Goal: Task Accomplishment & Management: Use online tool/utility

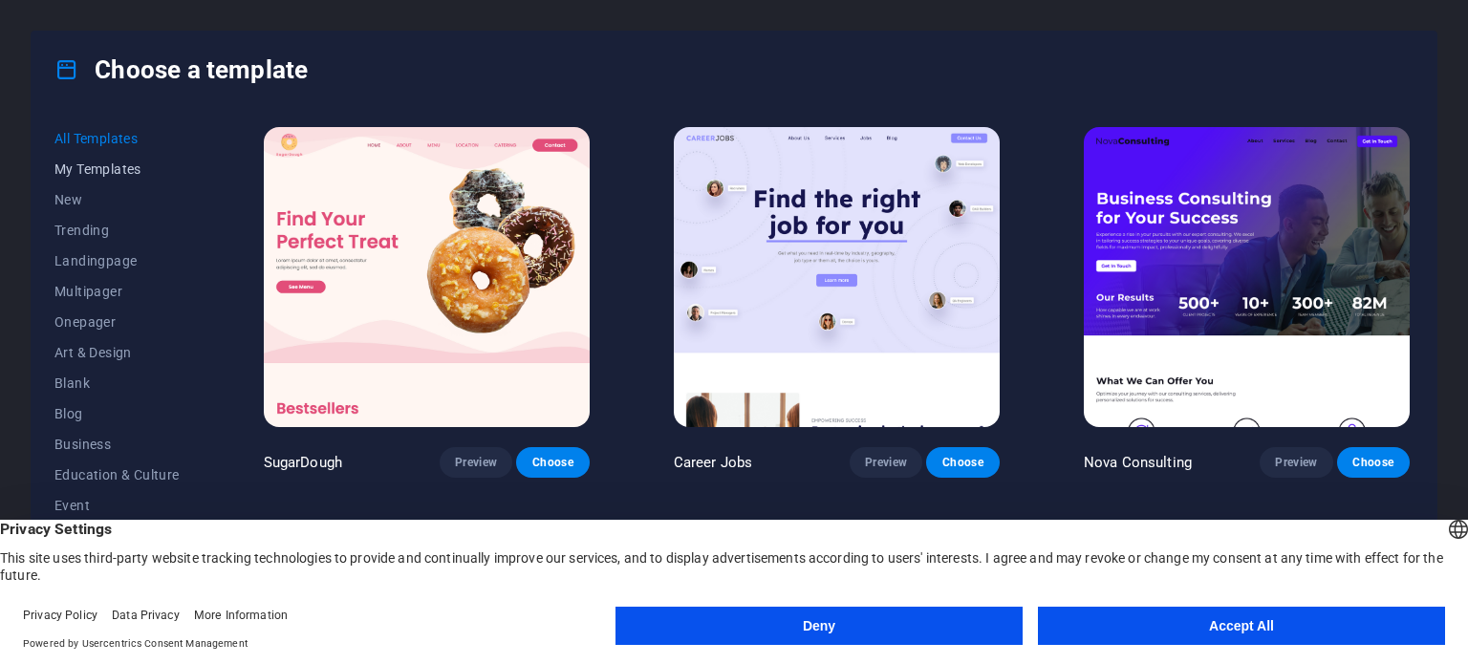
click at [112, 172] on span "My Templates" at bounding box center [116, 168] width 125 height 15
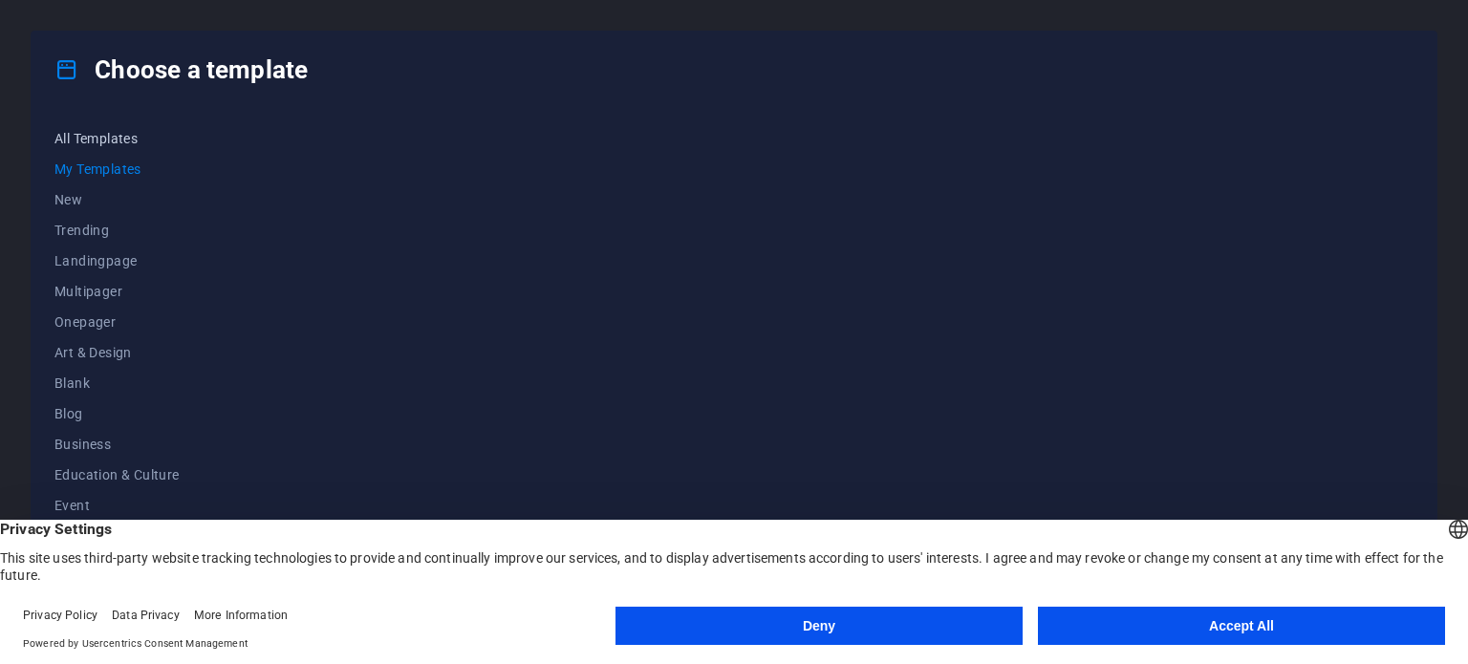
click at [107, 136] on span "All Templates" at bounding box center [116, 138] width 125 height 15
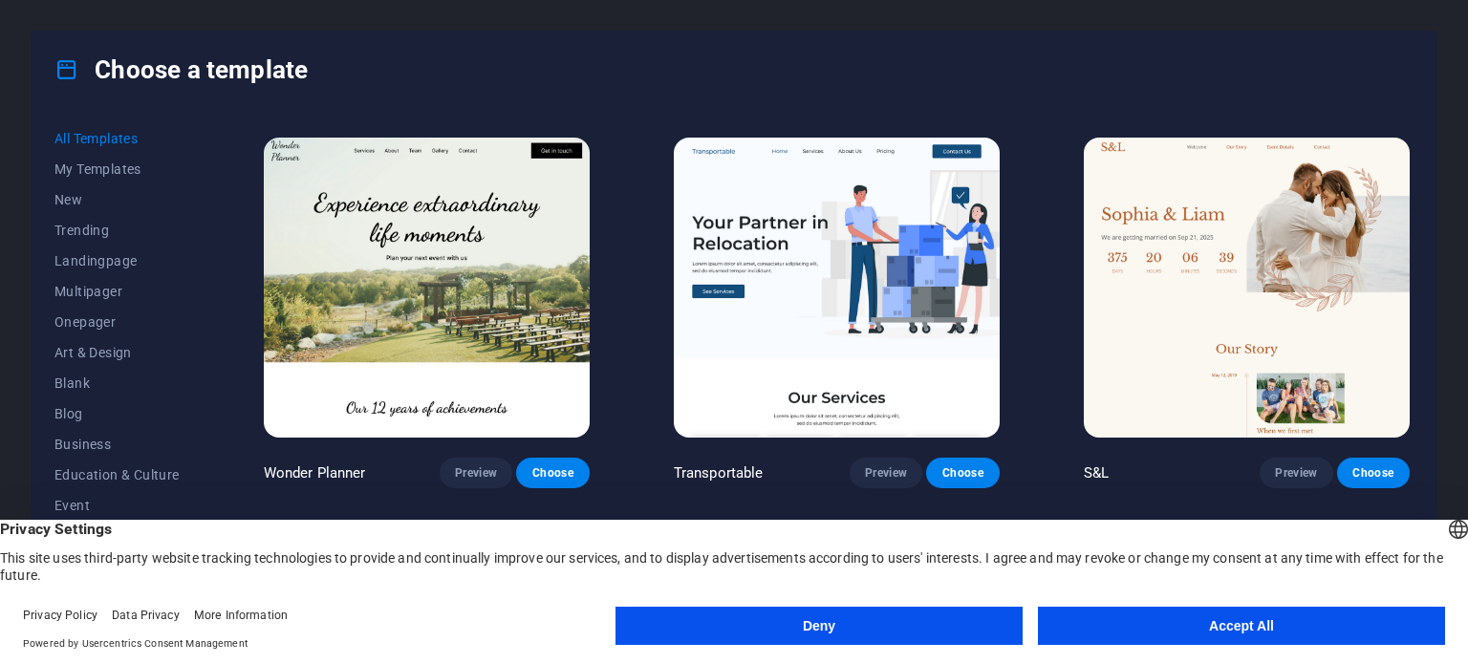
scroll to position [2130, 0]
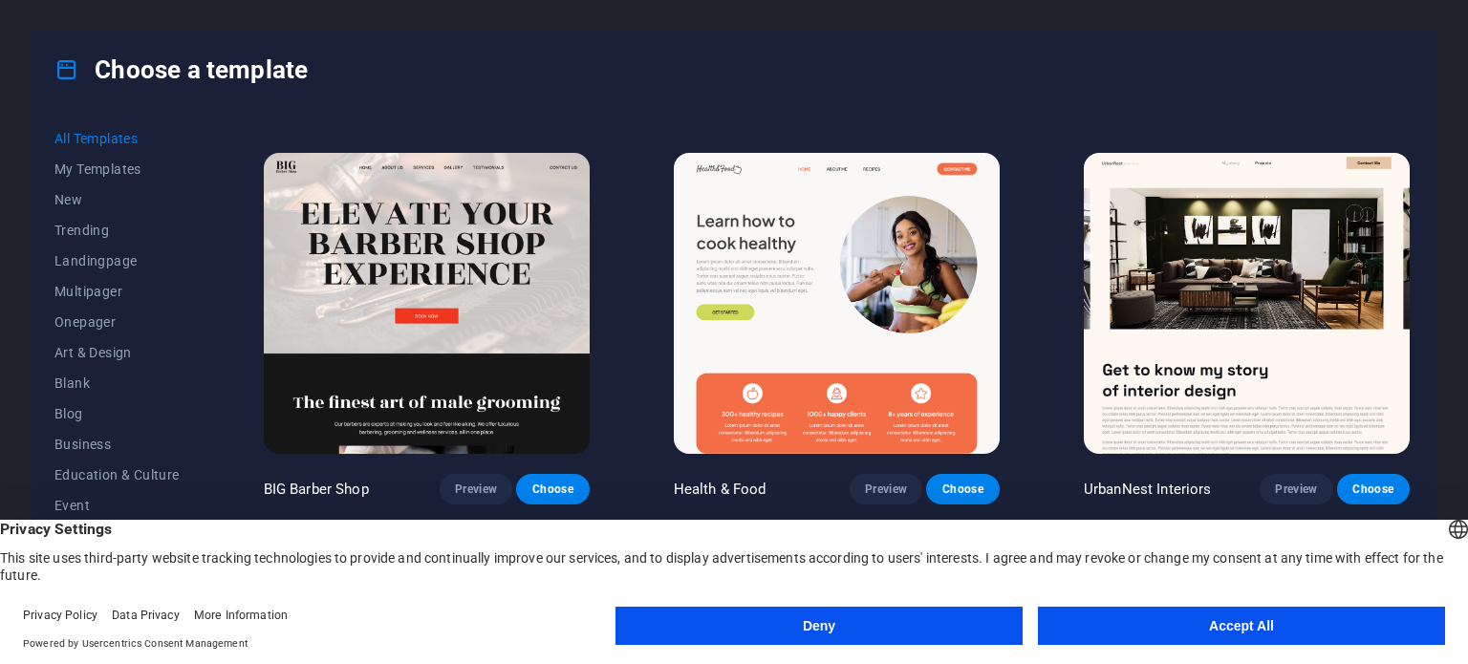
click at [1412, 186] on div "All Templates My Templates New Trending Landingpage Multipager Onepager Art & D…" at bounding box center [734, 370] width 1405 height 525
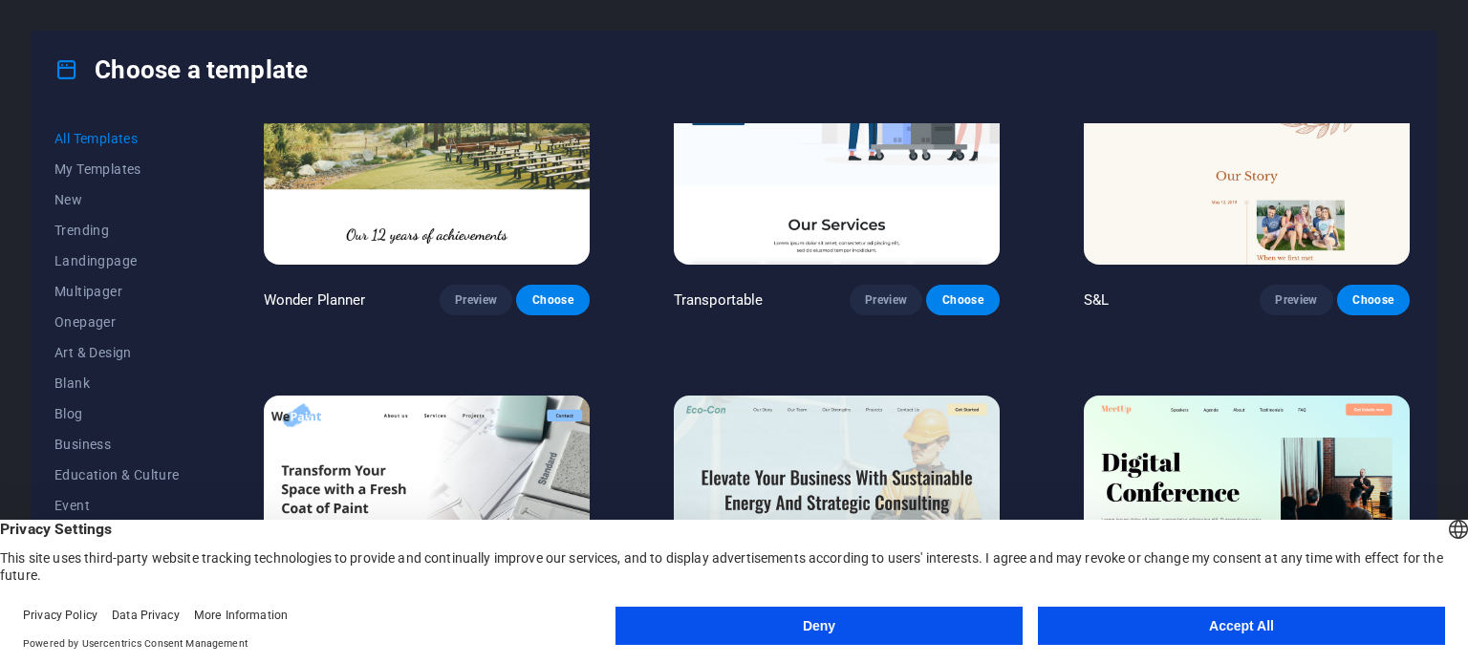
scroll to position [0, 0]
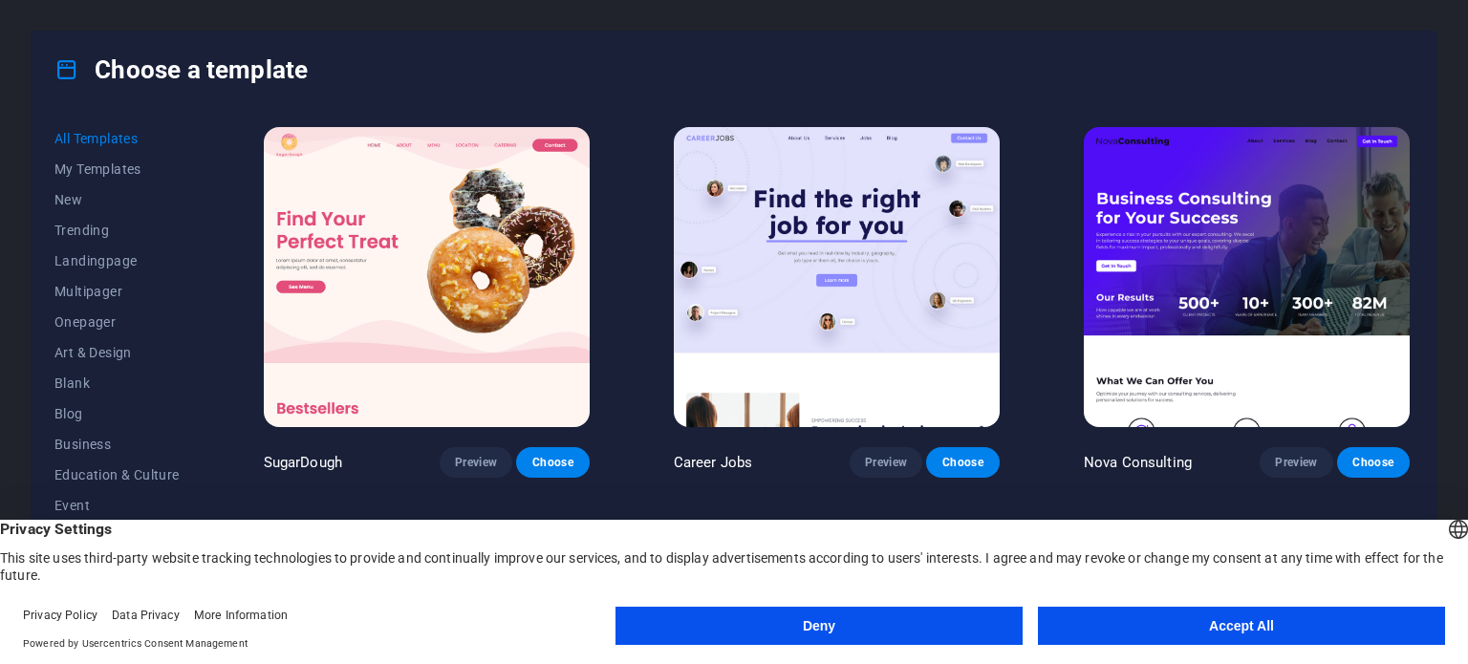
click at [1423, 85] on div "Choose a template" at bounding box center [734, 70] width 1405 height 76
click at [99, 412] on span "Health" at bounding box center [116, 406] width 125 height 15
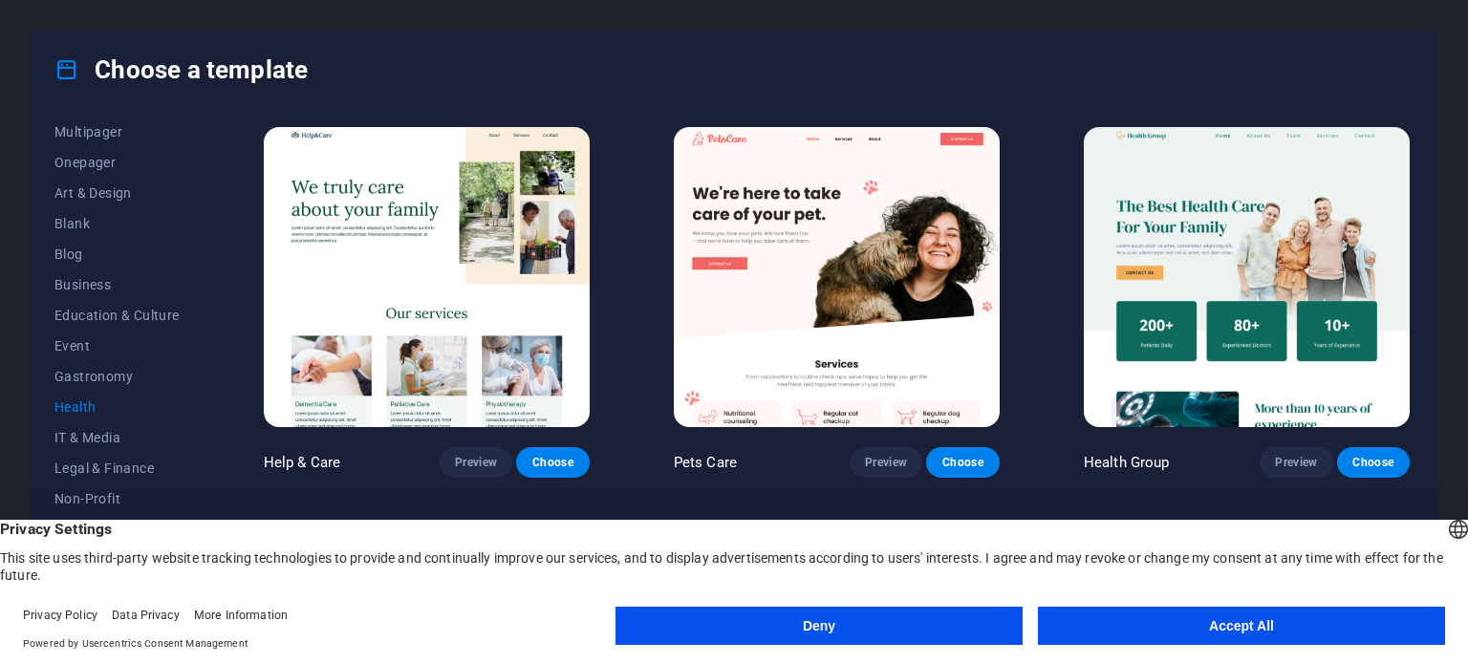
drag, startPoint x: 200, startPoint y: 354, endPoint x: 201, endPoint y: 424, distance: 70.7
click at [201, 424] on div "All Templates My Templates New Trending Landingpage Multipager Onepager Art & D…" at bounding box center [128, 366] width 148 height 486
click at [1087, 626] on button "Accept All" at bounding box center [1241, 626] width 407 height 38
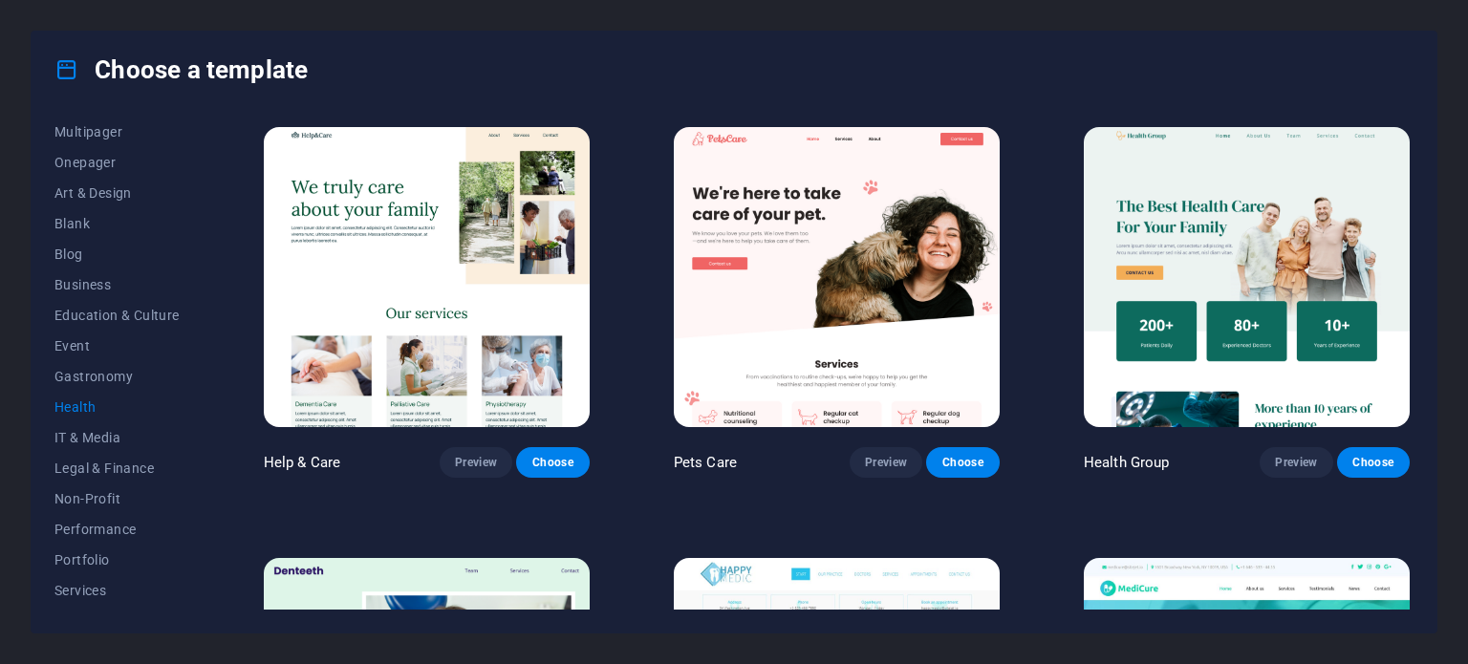
drag, startPoint x: 200, startPoint y: 469, endPoint x: 199, endPoint y: 507, distance: 38.2
click at [199, 507] on div "All Templates My Templates New Trending Landingpage Multipager Onepager Art & D…" at bounding box center [128, 366] width 148 height 486
click at [124, 428] on button "IT & Media" at bounding box center [116, 437] width 125 height 31
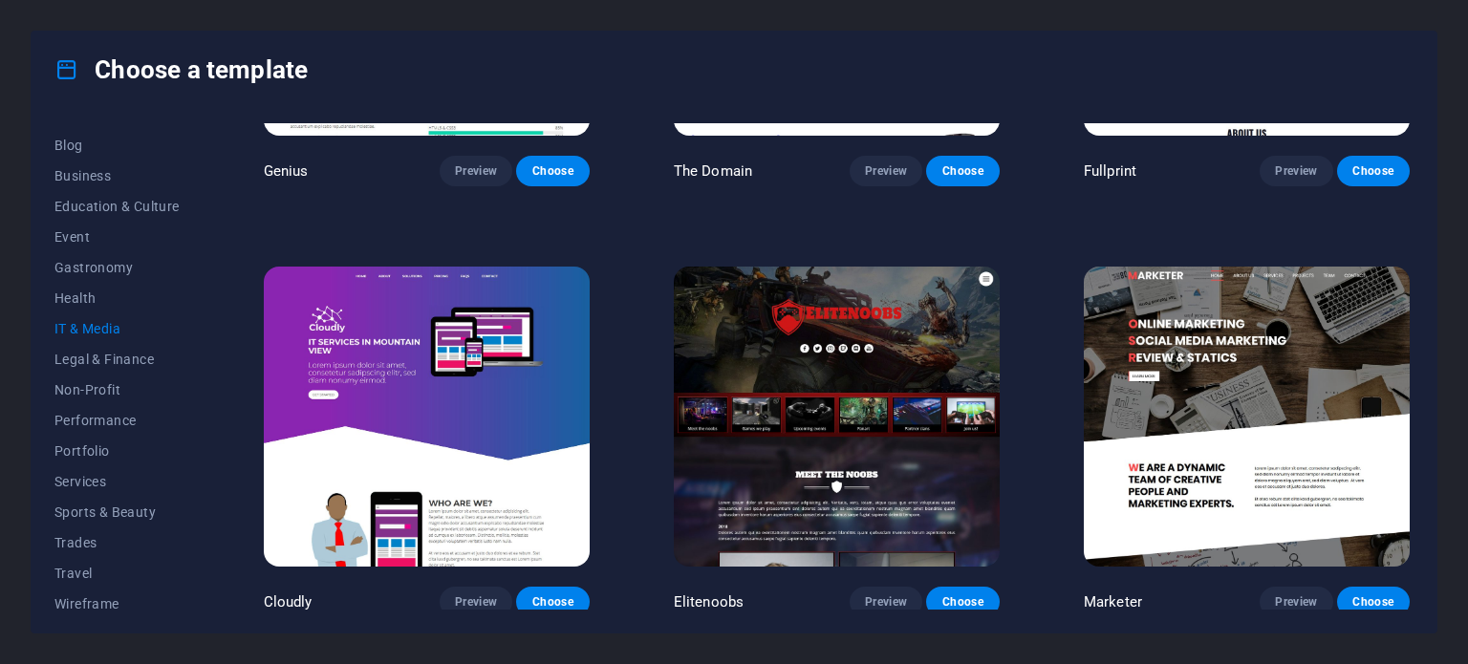
scroll to position [273, 0]
click at [128, 466] on button "Services" at bounding box center [116, 477] width 125 height 31
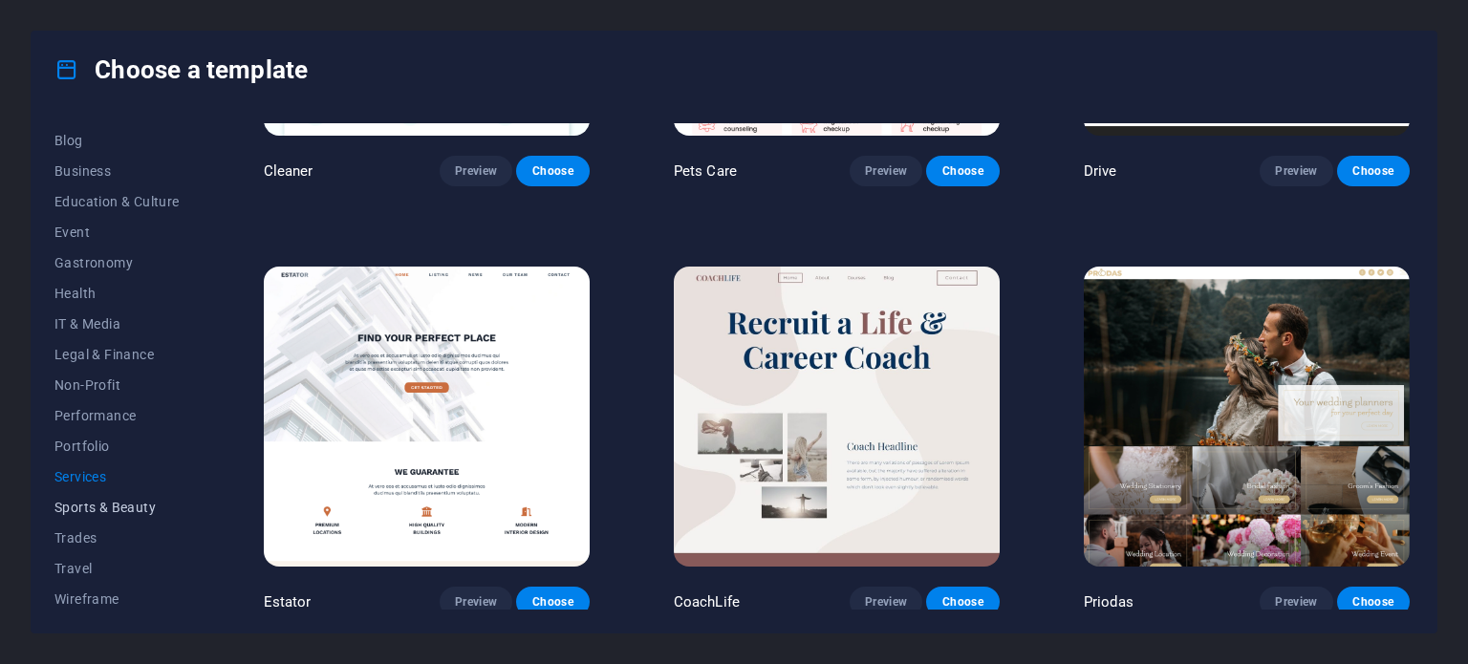
click at [137, 504] on span "Sports & Beauty" at bounding box center [116, 507] width 125 height 15
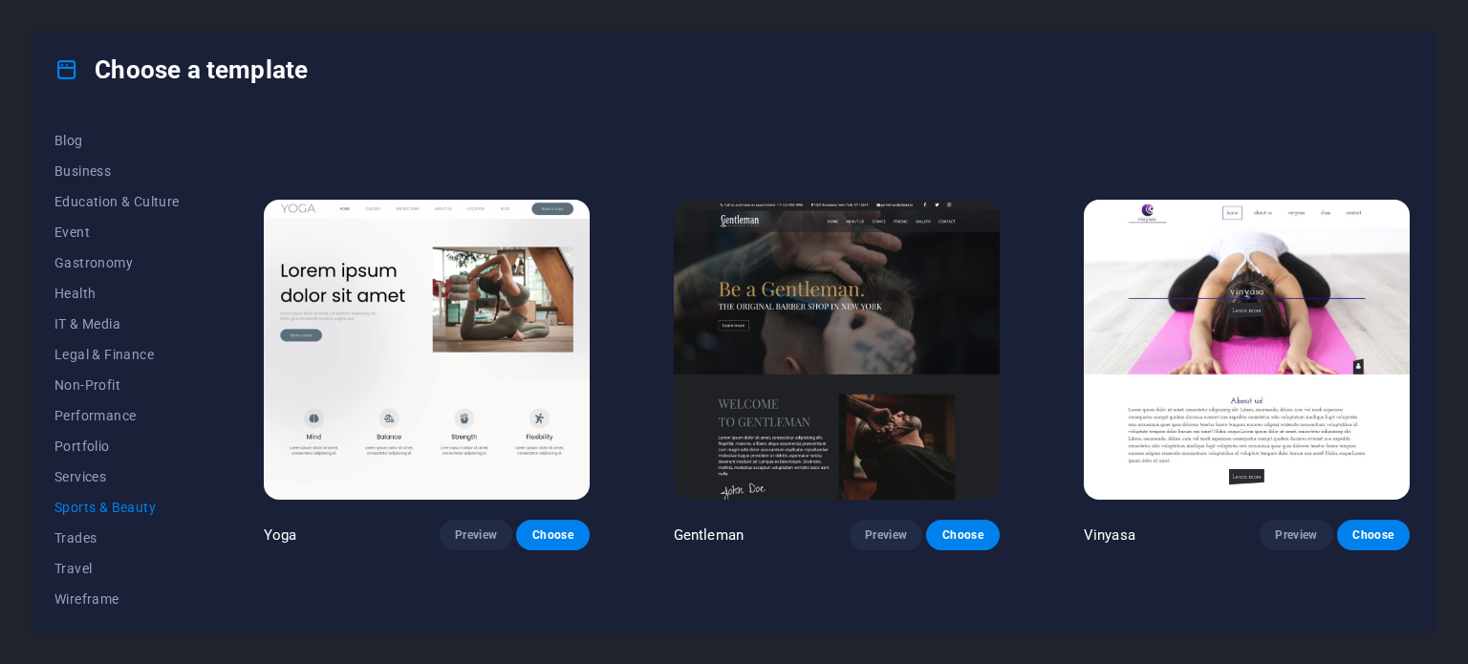
scroll to position [767, 0]
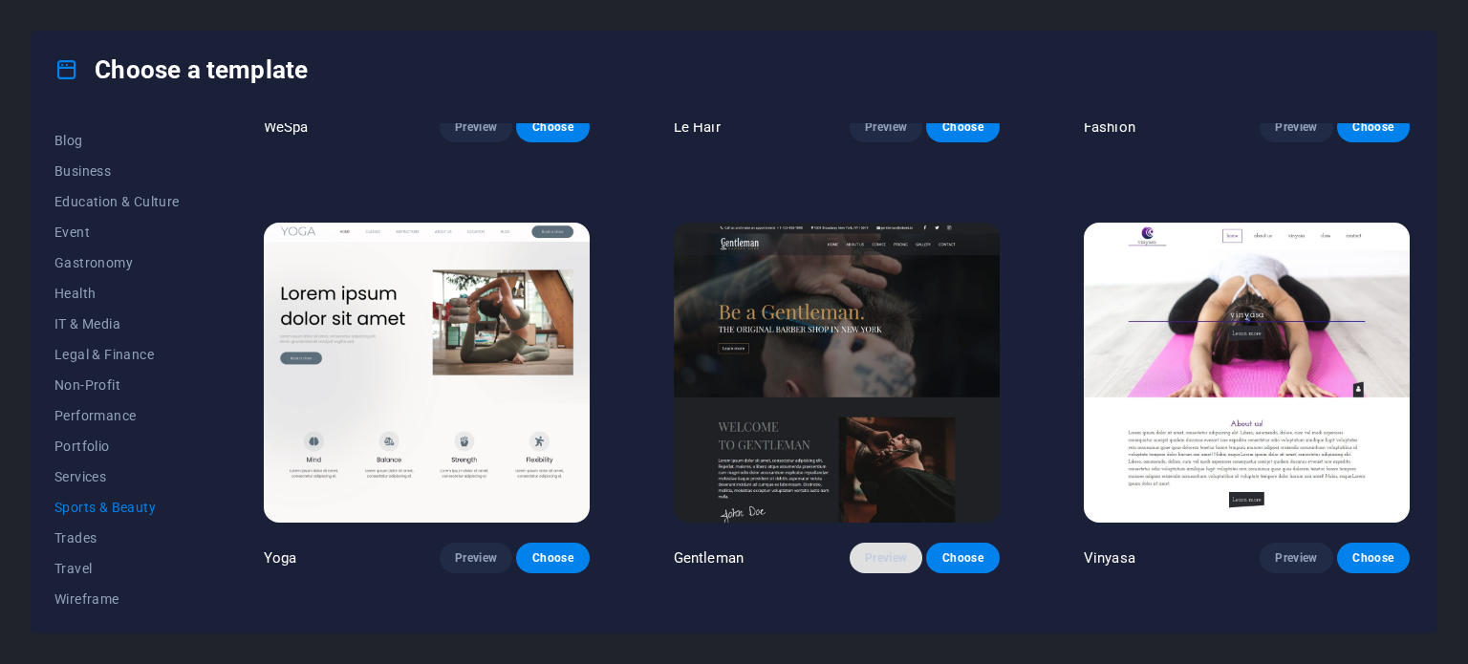
click at [890, 550] on span "Preview" at bounding box center [886, 557] width 42 height 15
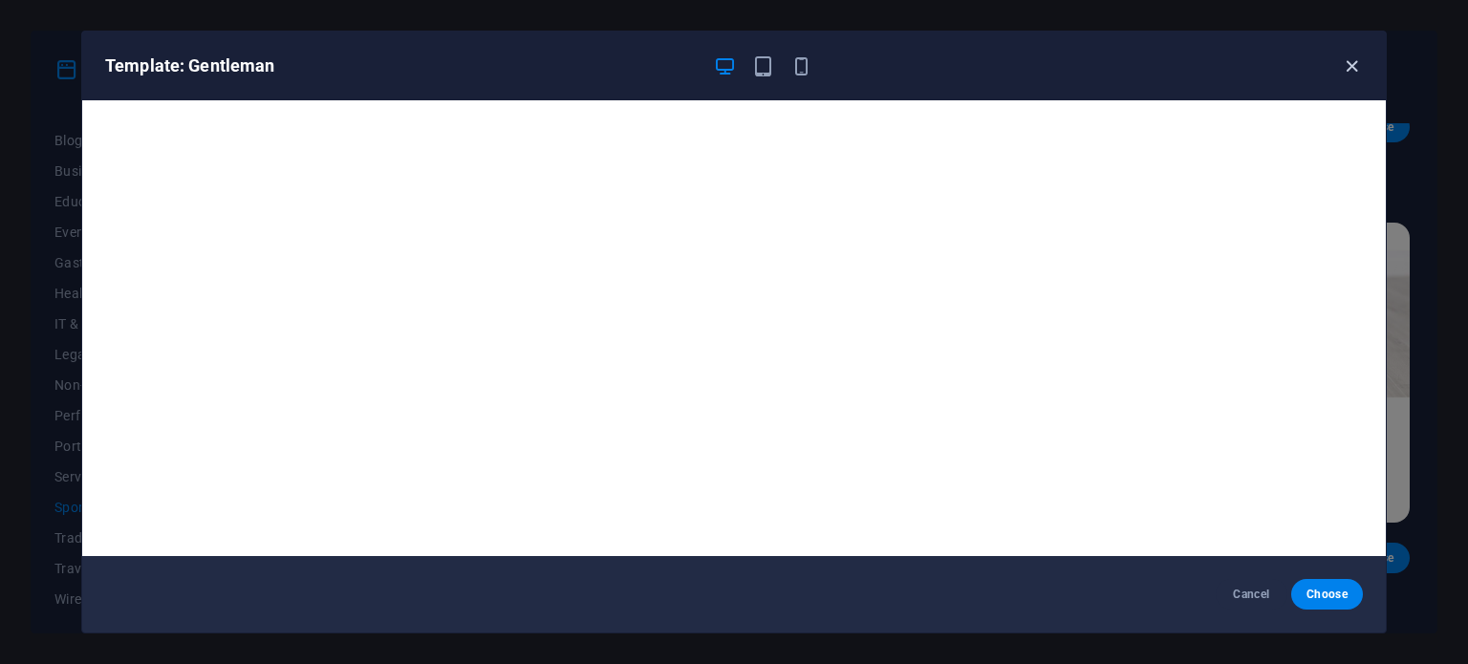
click at [1353, 67] on icon "button" at bounding box center [1352, 66] width 22 height 22
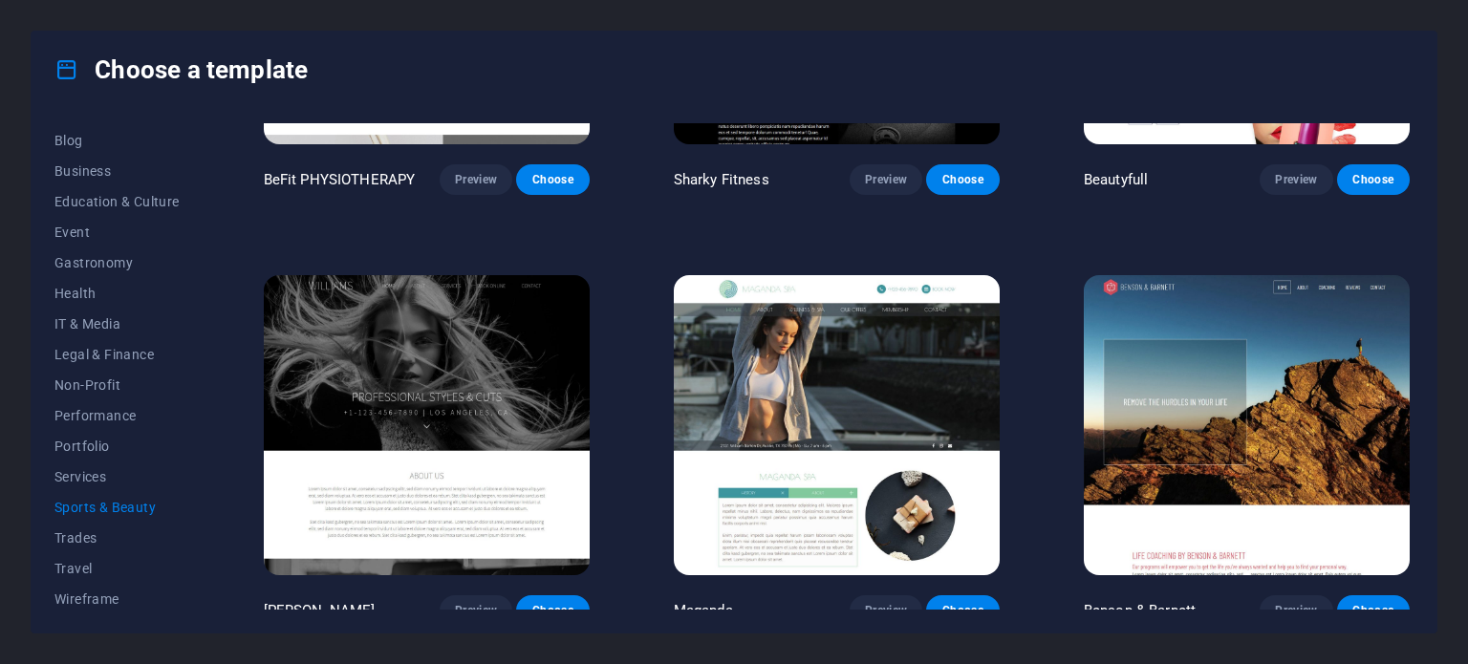
scroll to position [1583, 0]
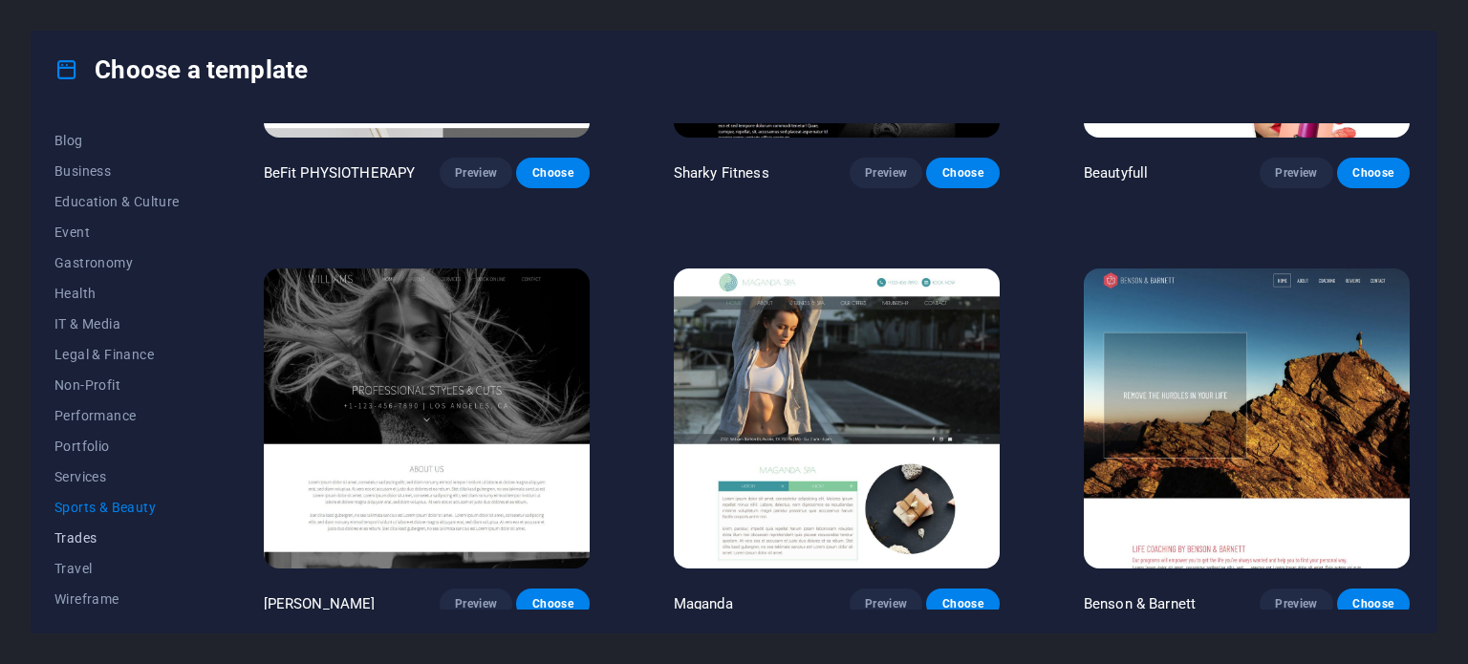
click at [97, 538] on span "Trades" at bounding box center [116, 537] width 125 height 15
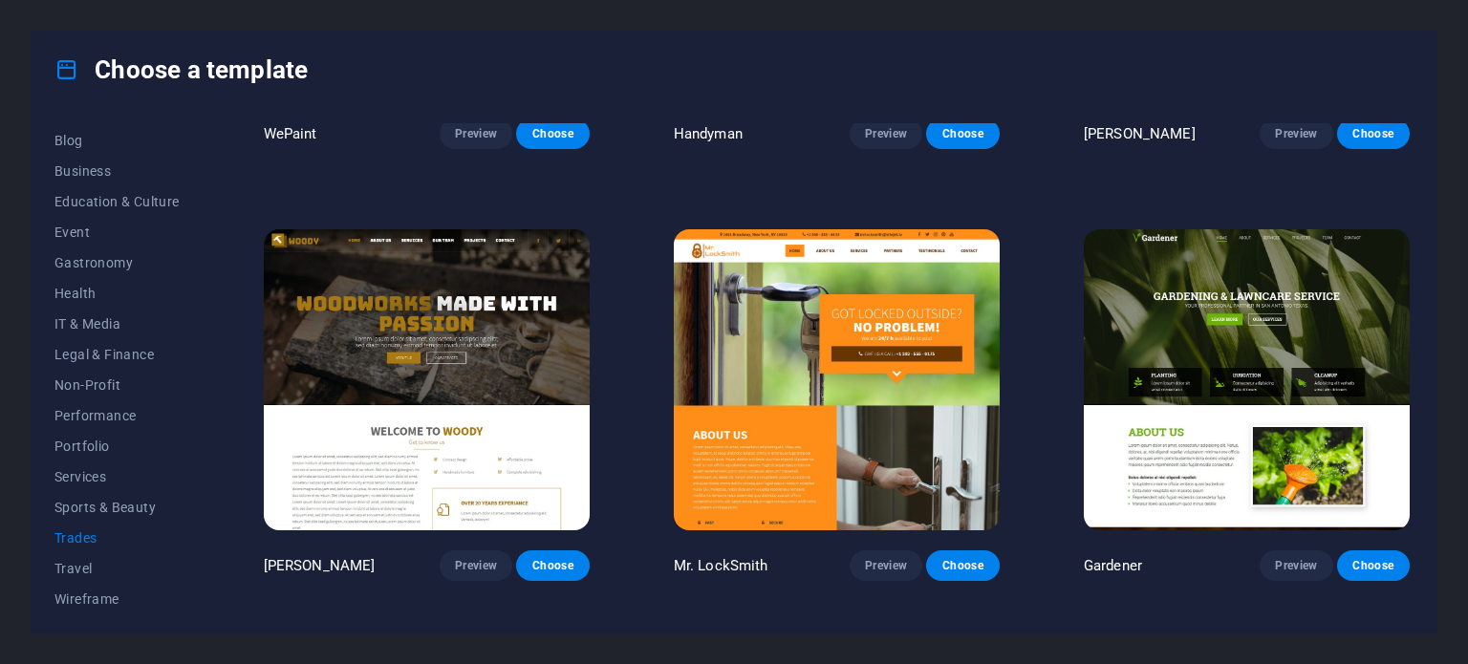
scroll to position [331, 0]
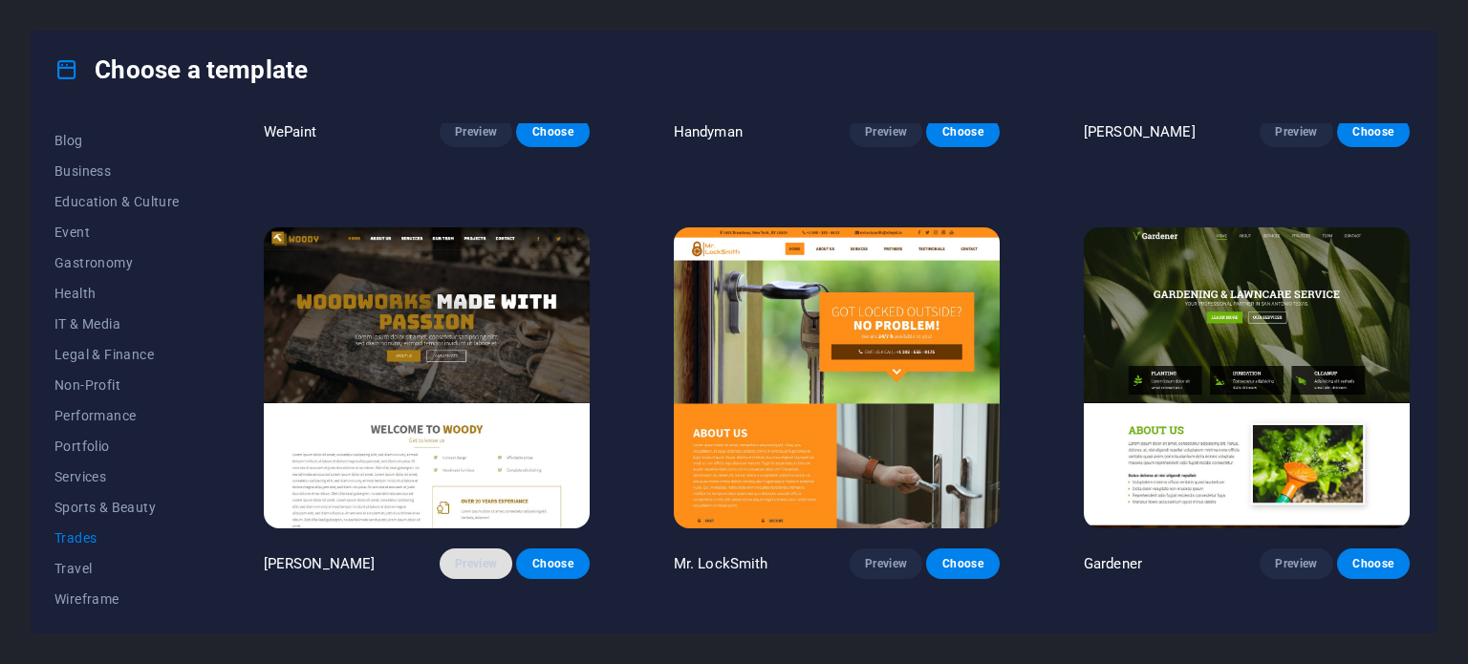
click at [474, 556] on span "Preview" at bounding box center [476, 563] width 42 height 15
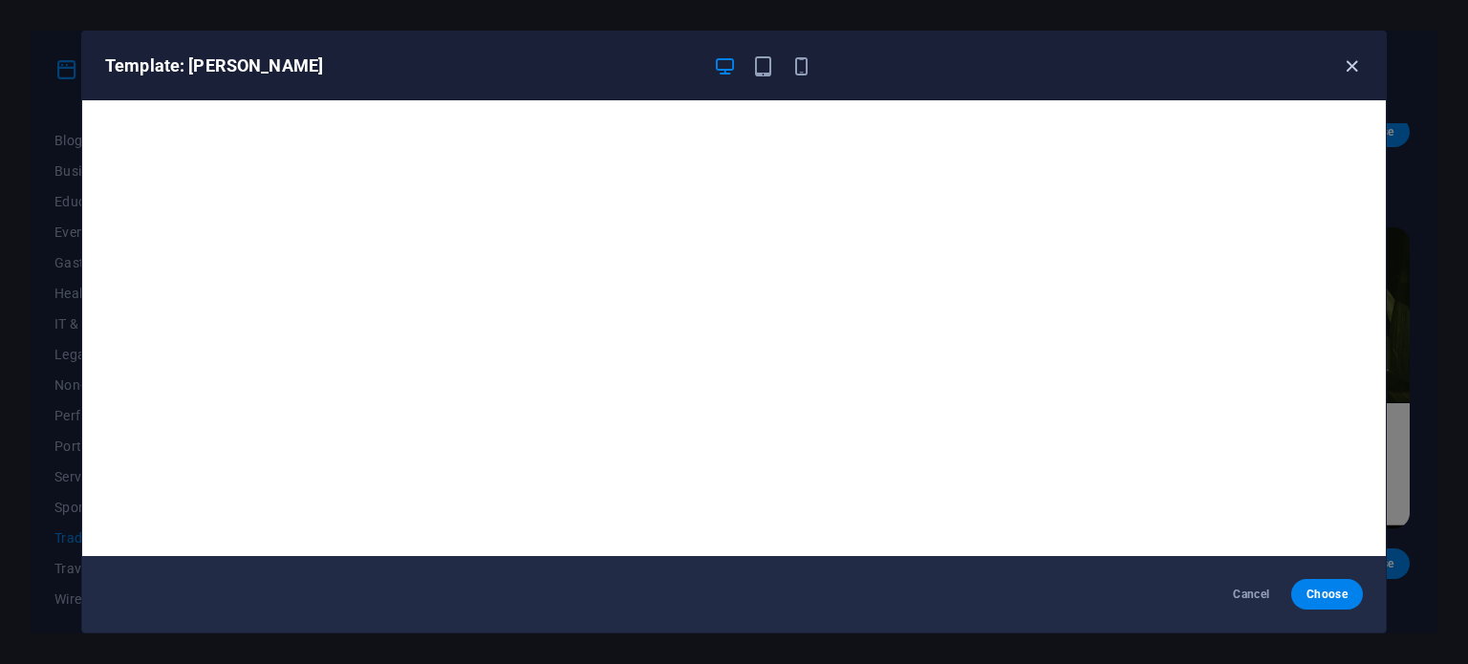
click at [1355, 67] on icon "button" at bounding box center [1352, 66] width 22 height 22
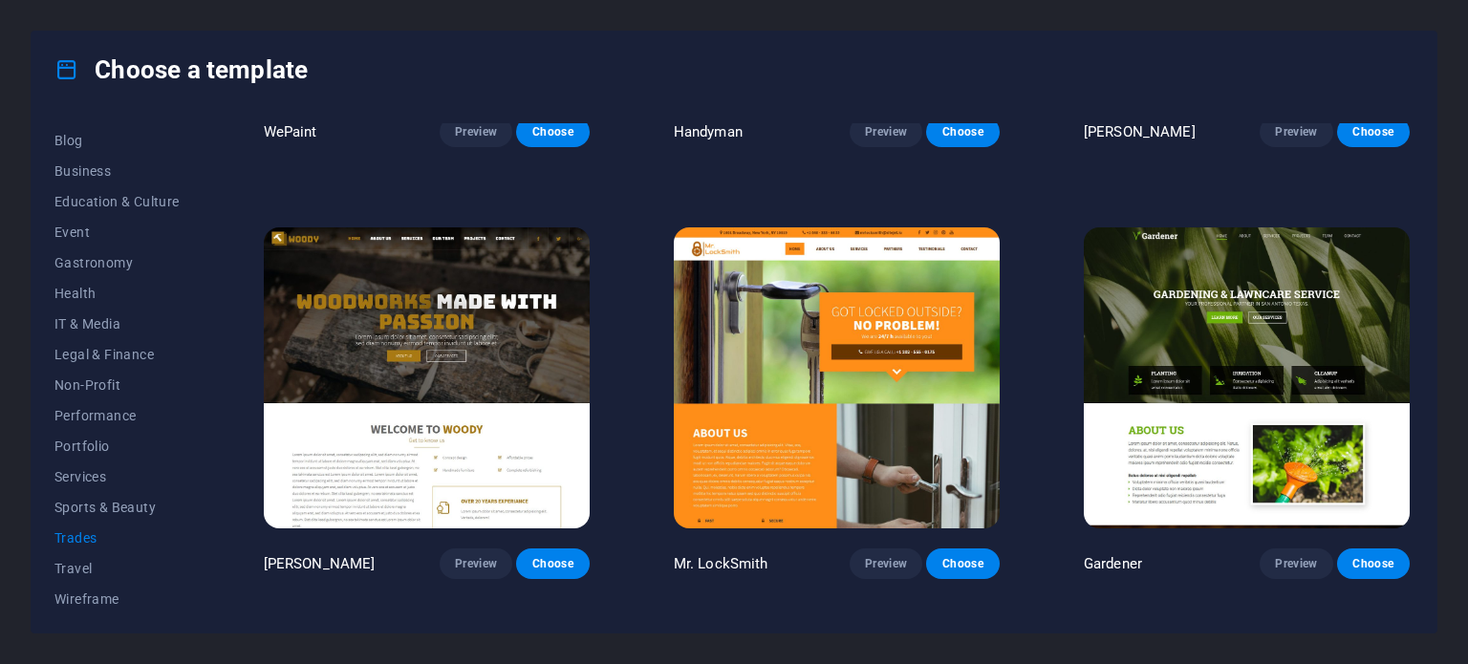
scroll to position [277, 0]
